Goal: Use online tool/utility: Utilize a website feature to perform a specific function

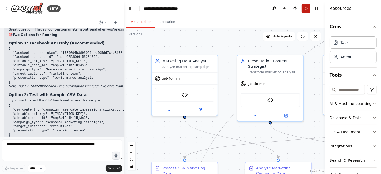
click at [308, 8] on button "Run" at bounding box center [306, 9] width 9 height 10
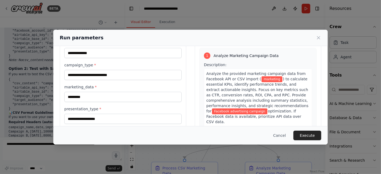
scroll to position [28, 0]
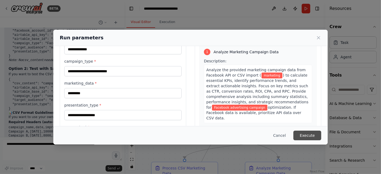
click at [304, 138] on button "Execute" at bounding box center [307, 136] width 28 height 10
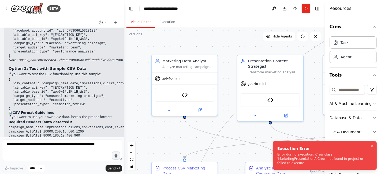
drag, startPoint x: 275, startPoint y: 152, endPoint x: 338, endPoint y: 164, distance: 63.5
click at [338, 164] on li "Execution Error Error during execution: Crew class 'MarketingPresentationAiCrew…" at bounding box center [325, 155] width 104 height 28
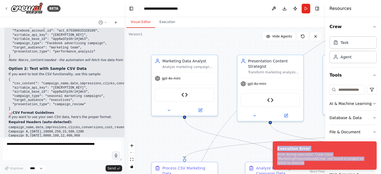
drag, startPoint x: 338, startPoint y: 164, endPoint x: 272, endPoint y: 150, distance: 67.1
click at [272, 150] on ol "Execution Error Error during execution: Crew class 'MarketingPresentationAiCrew…" at bounding box center [324, 155] width 113 height 37
copy div "Execution Error Error during execution: Crew class 'MarketingPresentationAiCrew…"
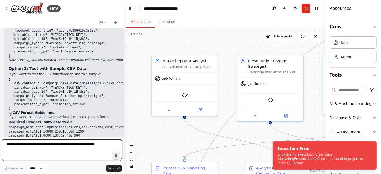
click at [19, 146] on textarea at bounding box center [62, 150] width 120 height 21
paste textarea "**********"
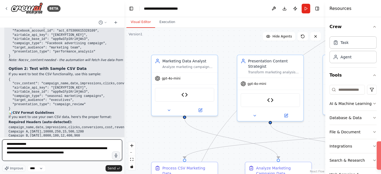
type textarea "**********"
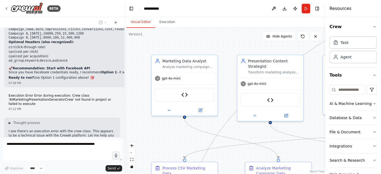
scroll to position [11856, 0]
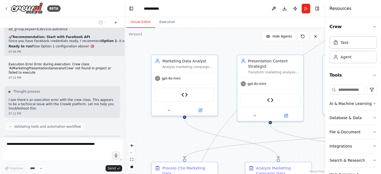
click at [138, 61] on div ".deletable-edge-delete-btn { width: 20px; height: 20px; border: 0px solid #ffff…" at bounding box center [224, 101] width 201 height 146
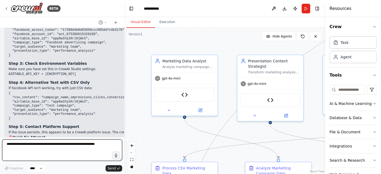
scroll to position [12057, 0]
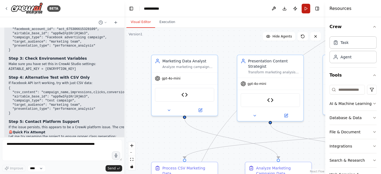
click at [305, 8] on button "Run" at bounding box center [306, 9] width 9 height 10
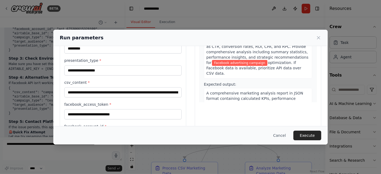
scroll to position [93, 0]
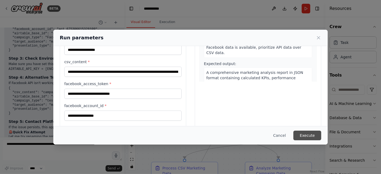
click at [308, 132] on button "Execute" at bounding box center [307, 136] width 28 height 10
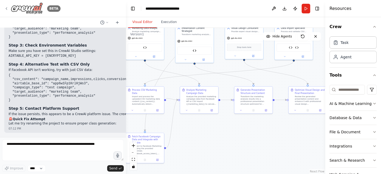
click at [14, 10] on img at bounding box center [27, 8] width 32 height 12
